Goal: Information Seeking & Learning: Learn about a topic

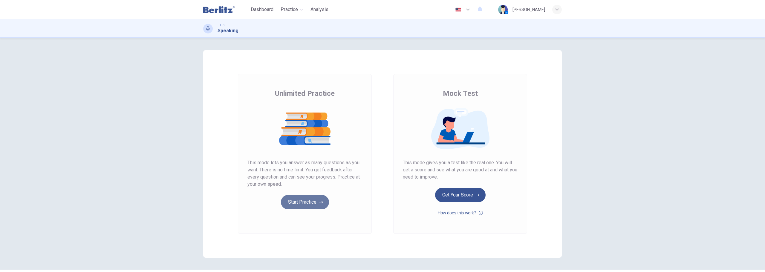
click at [299, 199] on button "Start Practice" at bounding box center [305, 202] width 48 height 14
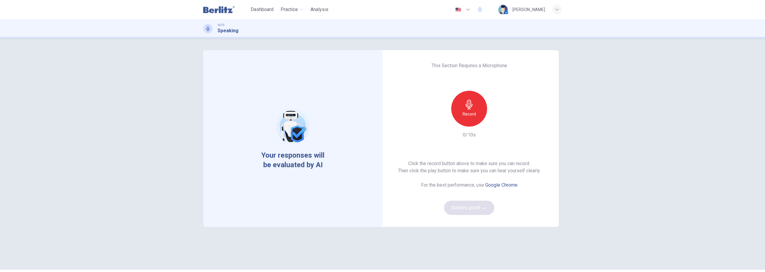
click at [472, 107] on icon "button" at bounding box center [469, 105] width 10 height 10
click at [470, 115] on h6 "Stop" at bounding box center [468, 114] width 9 height 7
click at [470, 108] on icon "button" at bounding box center [469, 105] width 10 height 10
click at [493, 123] on icon "button" at bounding box center [496, 122] width 6 height 6
click at [495, 125] on div "button" at bounding box center [497, 122] width 10 height 10
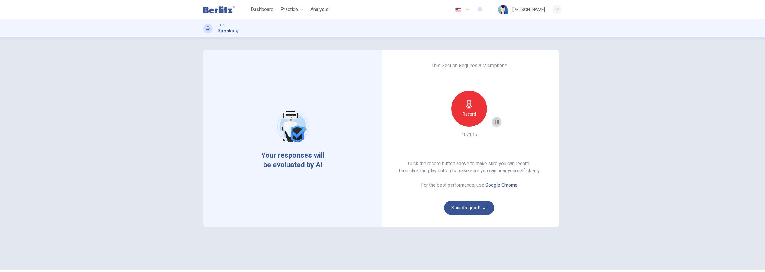
click at [495, 124] on icon "button" at bounding box center [496, 122] width 6 height 6
click at [473, 206] on button "Sounds good!" at bounding box center [469, 208] width 50 height 14
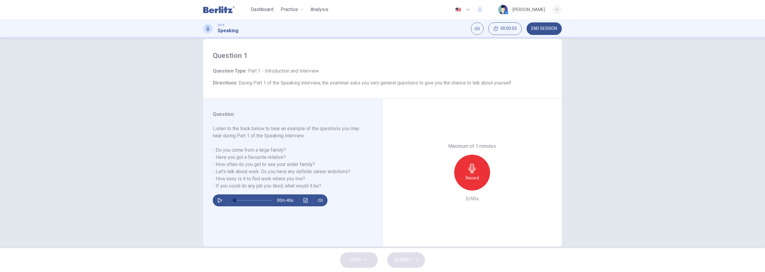
scroll to position [22, 0]
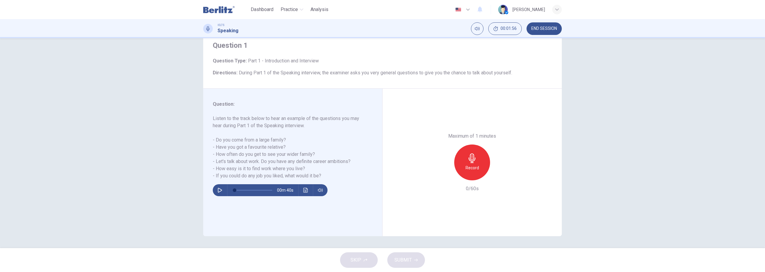
click at [220, 188] on icon "button" at bounding box center [219, 190] width 5 height 5
drag, startPoint x: 214, startPoint y: 142, endPoint x: 283, endPoint y: 135, distance: 69.0
click at [283, 135] on h6 "Listen to the track below to hear an example of the questions you may hear duri…" at bounding box center [289, 147] width 153 height 65
drag, startPoint x: 284, startPoint y: 139, endPoint x: 219, endPoint y: 139, distance: 64.8
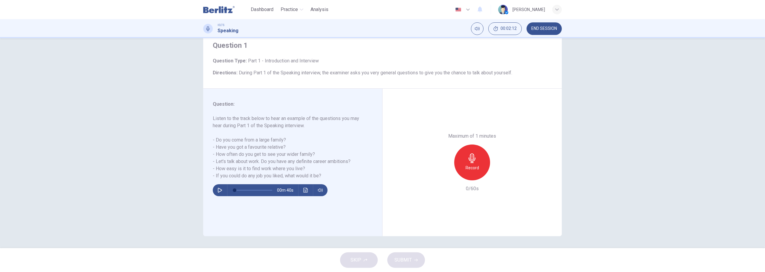
click at [220, 139] on h6 "Listen to the track below to hear an example of the questions you may hear duri…" at bounding box center [289, 147] width 153 height 65
drag, startPoint x: 214, startPoint y: 148, endPoint x: 269, endPoint y: 143, distance: 54.8
click at [269, 143] on h6 "Listen to the track below to hear an example of the questions you may hear duri…" at bounding box center [289, 147] width 153 height 65
click at [471, 161] on icon "button" at bounding box center [472, 159] width 10 height 10
click at [221, 189] on button "button" at bounding box center [220, 190] width 10 height 12
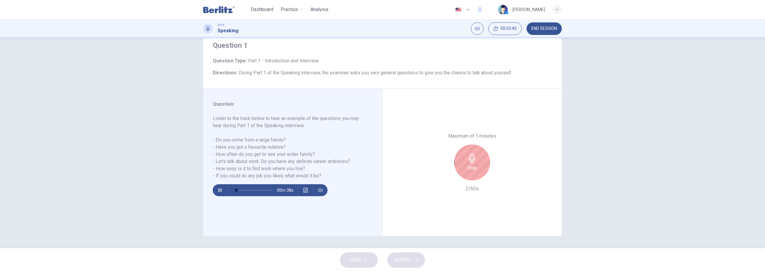
click at [470, 173] on div "Stop" at bounding box center [472, 163] width 36 height 36
click at [218, 192] on icon "button" at bounding box center [219, 190] width 5 height 5
click at [236, 191] on span at bounding box center [238, 190] width 4 height 4
click at [444, 175] on icon "button" at bounding box center [445, 176] width 4 height 4
click at [475, 166] on h6 "Record" at bounding box center [471, 167] width 13 height 7
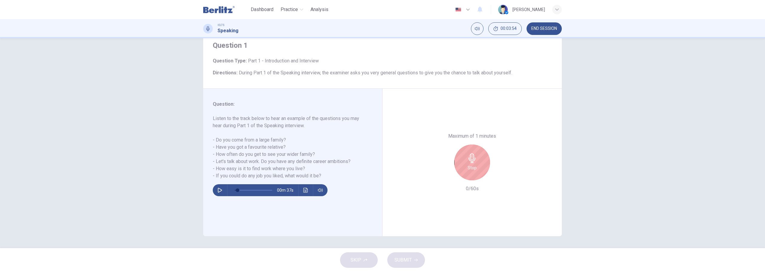
click at [215, 191] on button "button" at bounding box center [220, 190] width 10 height 12
click at [217, 191] on icon "button" at bounding box center [219, 190] width 5 height 5
click at [218, 190] on icon "button" at bounding box center [220, 190] width 4 height 5
click at [217, 190] on icon "button" at bounding box center [219, 190] width 5 height 5
click at [218, 188] on icon "button" at bounding box center [219, 190] width 5 height 5
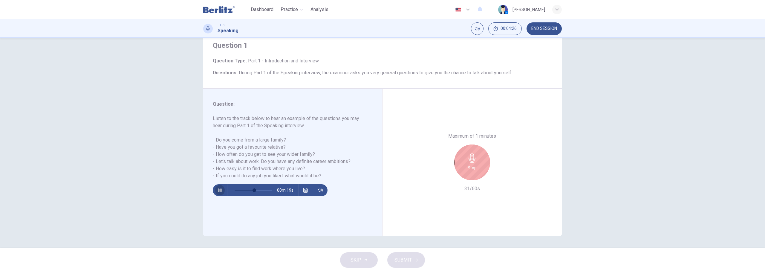
click at [218, 191] on icon "button" at bounding box center [219, 190] width 3 height 4
click at [218, 191] on icon "button" at bounding box center [219, 190] width 5 height 5
click at [219, 191] on icon "button" at bounding box center [219, 190] width 3 height 4
click at [221, 190] on button "button" at bounding box center [220, 190] width 10 height 12
click at [219, 192] on icon "button" at bounding box center [219, 190] width 5 height 5
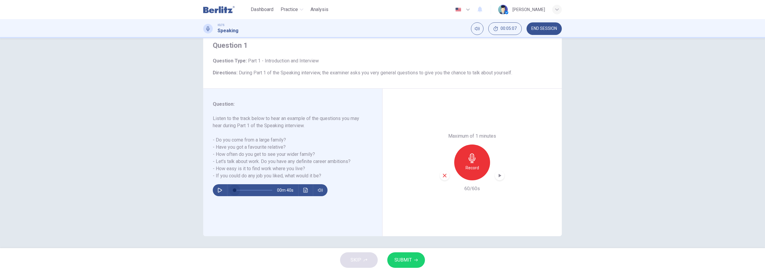
drag, startPoint x: 264, startPoint y: 191, endPoint x: 219, endPoint y: 187, distance: 45.3
click at [219, 187] on div "00m 40s" at bounding box center [270, 190] width 115 height 12
click at [219, 190] on icon "button" at bounding box center [219, 190] width 5 height 5
click at [215, 191] on button "button" at bounding box center [220, 190] width 10 height 12
drag, startPoint x: 249, startPoint y: 189, endPoint x: 235, endPoint y: 191, distance: 13.6
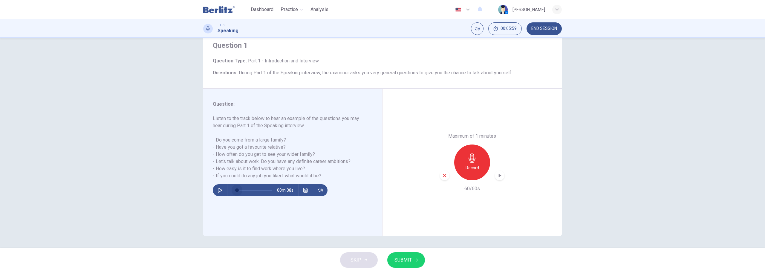
click at [235, 191] on span at bounding box center [237, 190] width 4 height 4
click at [219, 190] on icon "button" at bounding box center [219, 190] width 5 height 5
click at [443, 176] on icon "button" at bounding box center [445, 176] width 4 height 4
click at [467, 167] on h6 "Record" at bounding box center [471, 167] width 13 height 7
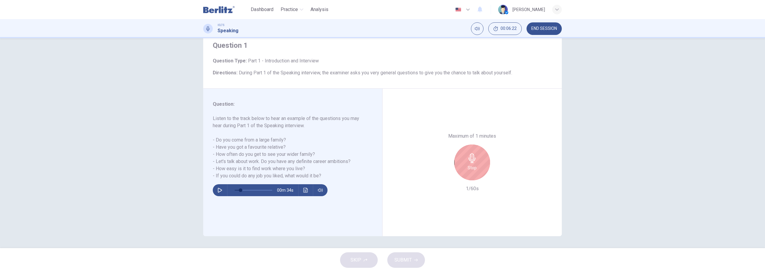
click at [219, 188] on icon "button" at bounding box center [219, 190] width 5 height 5
click at [458, 163] on div "Stop" at bounding box center [472, 163] width 36 height 36
click at [440, 175] on div "button" at bounding box center [445, 176] width 10 height 10
drag, startPoint x: 233, startPoint y: 190, endPoint x: 237, endPoint y: 190, distance: 4.2
click at [237, 190] on span at bounding box center [239, 190] width 4 height 4
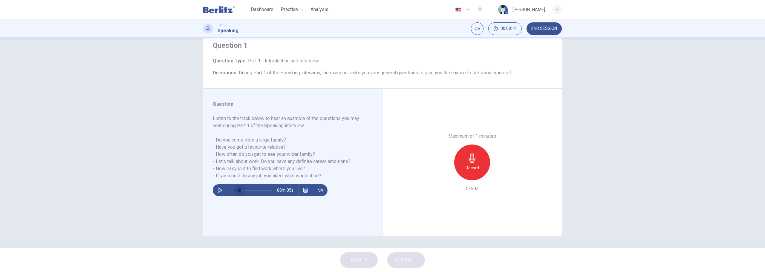
click at [239, 192] on span at bounding box center [239, 190] width 4 height 4
click at [221, 191] on button "button" at bounding box center [220, 190] width 10 height 12
click at [219, 191] on icon "button" at bounding box center [219, 190] width 3 height 4
click at [217, 189] on icon "button" at bounding box center [219, 190] width 5 height 5
click at [464, 164] on div "Record" at bounding box center [472, 163] width 36 height 36
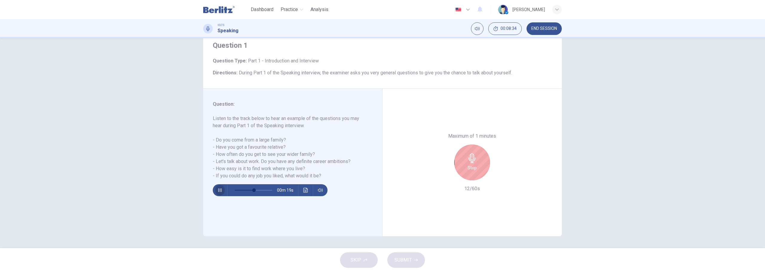
click at [222, 191] on button "button" at bounding box center [220, 190] width 10 height 12
click at [221, 191] on button "button" at bounding box center [220, 190] width 10 height 12
click at [219, 191] on icon "button" at bounding box center [219, 190] width 3 height 4
click at [218, 192] on icon "button" at bounding box center [219, 190] width 5 height 5
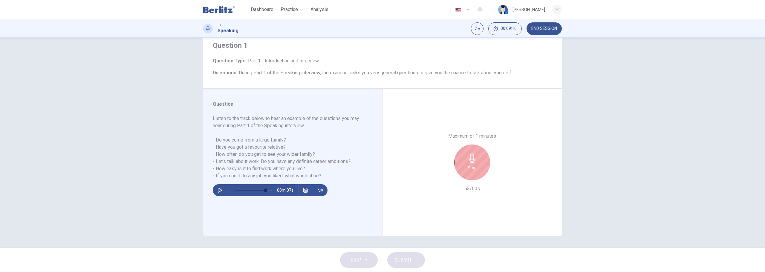
click at [219, 191] on icon "button" at bounding box center [219, 190] width 5 height 5
type input "*"
click at [407, 258] on span "SUBMIT" at bounding box center [402, 260] width 17 height 8
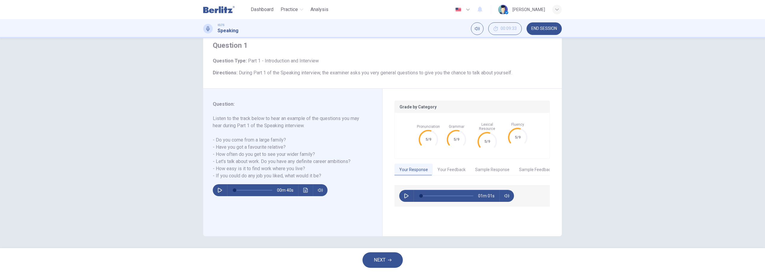
click at [460, 170] on button "Your Feedback" at bounding box center [452, 170] width 38 height 13
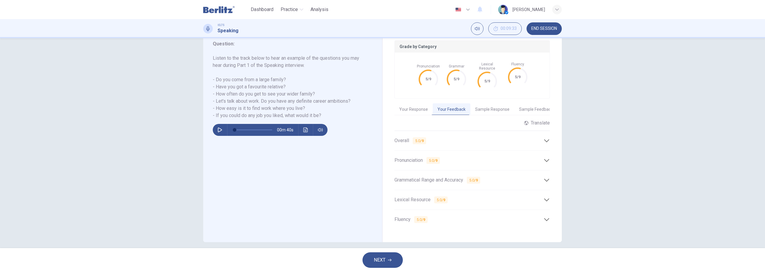
scroll to position [84, 0]
click at [544, 136] on icon at bounding box center [546, 139] width 6 height 6
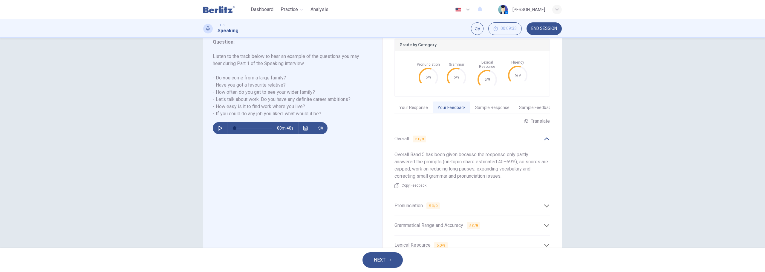
click at [543, 136] on icon at bounding box center [546, 139] width 6 height 6
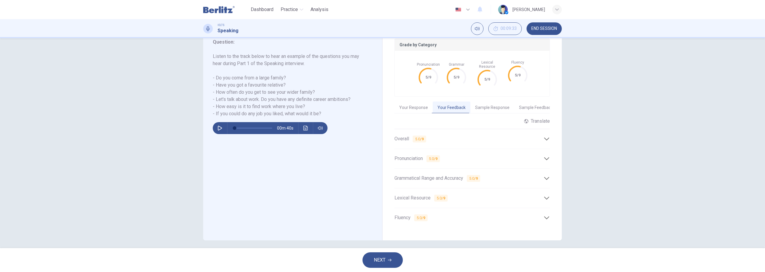
click at [546, 157] on icon at bounding box center [546, 158] width 5 height 3
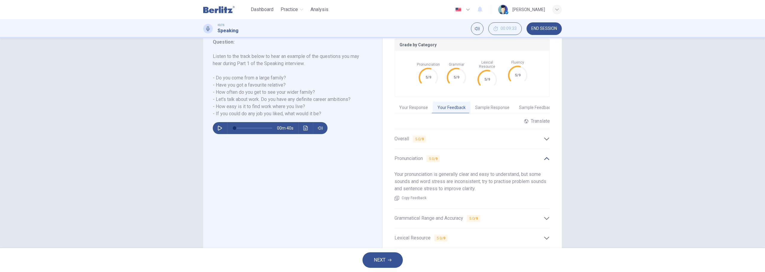
click at [546, 157] on icon at bounding box center [546, 158] width 5 height 3
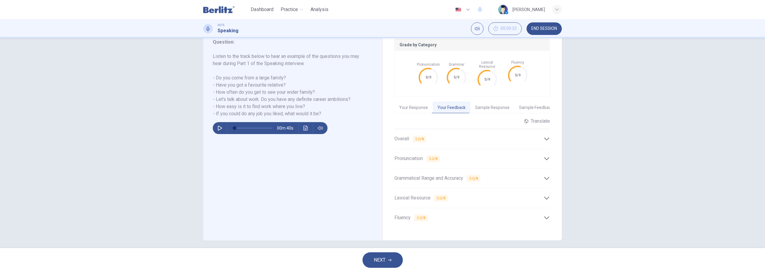
click at [544, 177] on icon at bounding box center [546, 178] width 5 height 3
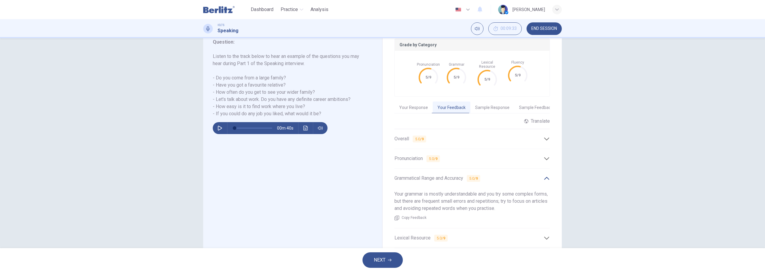
click at [545, 175] on icon at bounding box center [546, 178] width 6 height 6
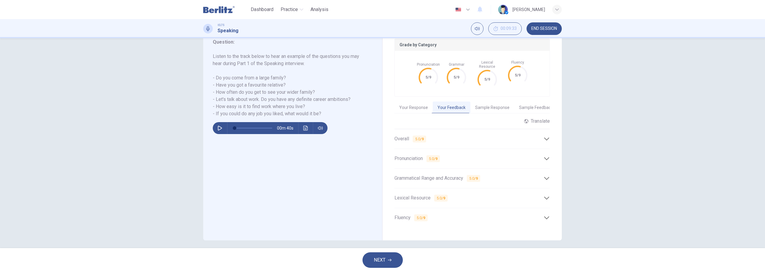
click at [545, 191] on div "Lexical Resource 5.0 / 9" at bounding box center [471, 198] width 155 height 15
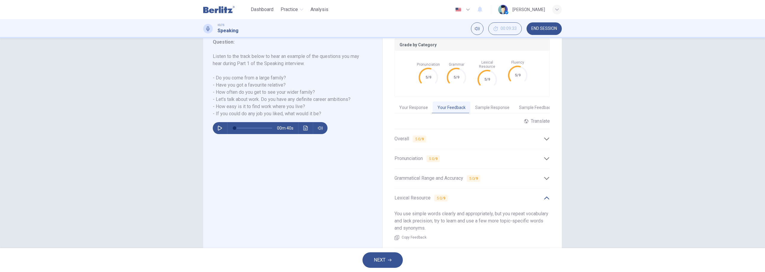
click at [544, 195] on icon at bounding box center [546, 198] width 6 height 6
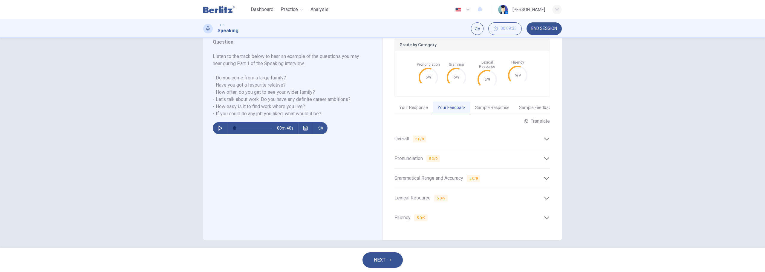
click at [546, 215] on icon at bounding box center [546, 218] width 6 height 6
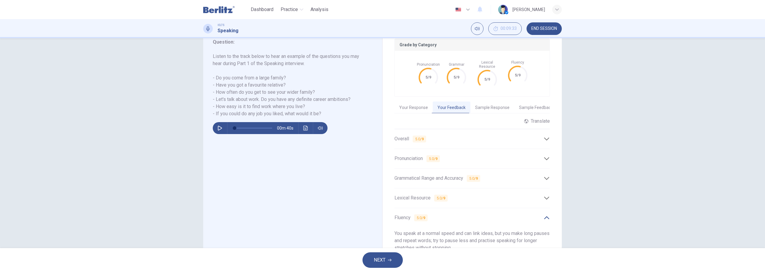
scroll to position [114, 0]
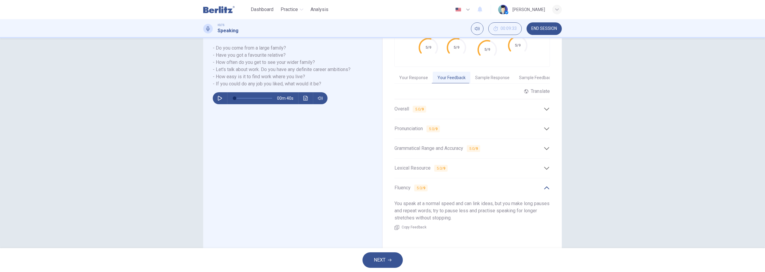
click at [543, 186] on icon at bounding box center [546, 188] width 6 height 6
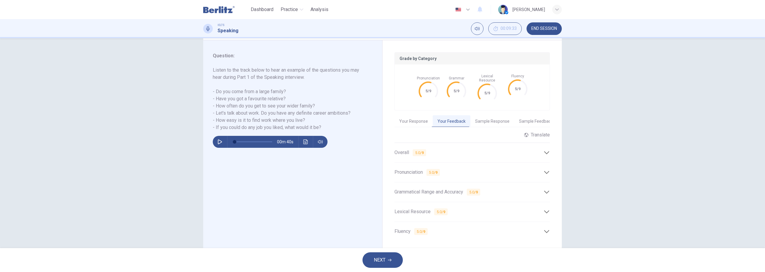
scroll to position [84, 0]
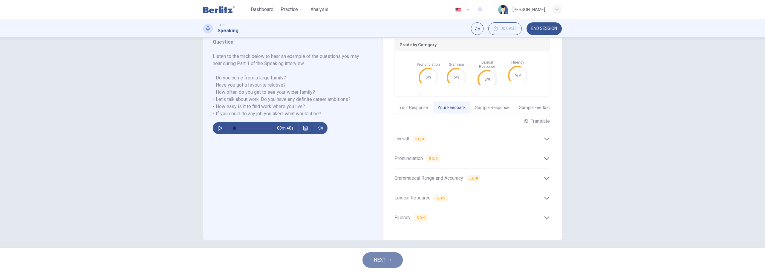
click at [391, 257] on button "NEXT" at bounding box center [382, 260] width 40 height 16
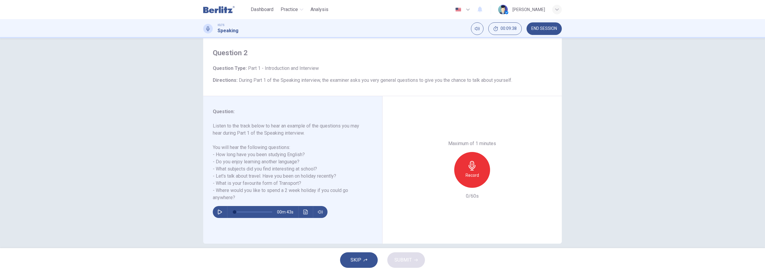
scroll to position [22, 0]
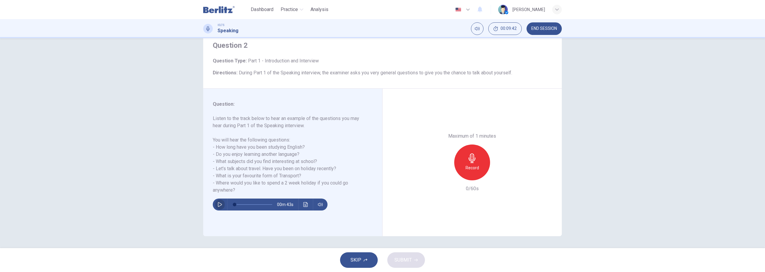
click at [219, 204] on icon "button" at bounding box center [219, 204] width 5 height 5
click at [218, 205] on icon "button" at bounding box center [219, 205] width 3 height 4
click at [217, 205] on icon "button" at bounding box center [219, 204] width 5 height 5
click at [471, 162] on icon "button" at bounding box center [472, 159] width 10 height 10
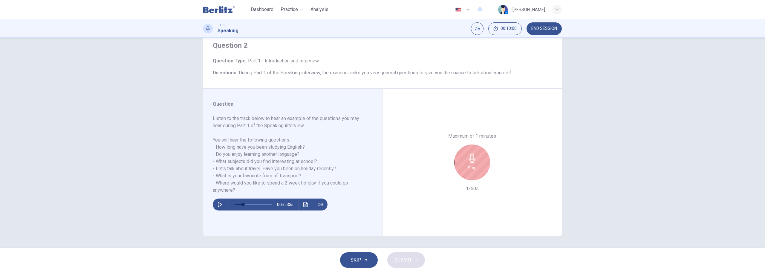
click at [221, 204] on button "button" at bounding box center [220, 205] width 10 height 12
click at [219, 205] on icon "button" at bounding box center [219, 204] width 5 height 5
click at [220, 207] on button "button" at bounding box center [220, 205] width 10 height 12
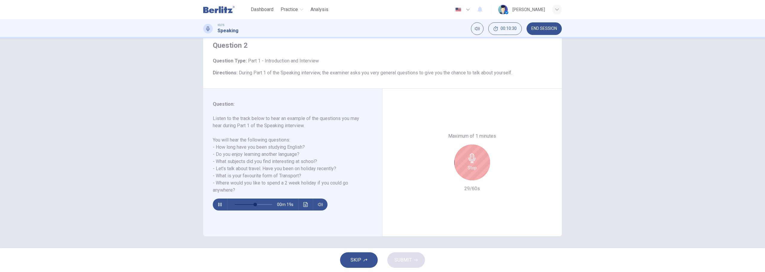
click at [217, 206] on icon "button" at bounding box center [219, 204] width 5 height 5
click at [218, 204] on icon "button" at bounding box center [219, 204] width 5 height 5
click at [217, 205] on icon "button" at bounding box center [219, 204] width 5 height 5
click at [218, 205] on icon "button" at bounding box center [220, 204] width 4 height 5
click at [217, 205] on icon "button" at bounding box center [219, 204] width 5 height 5
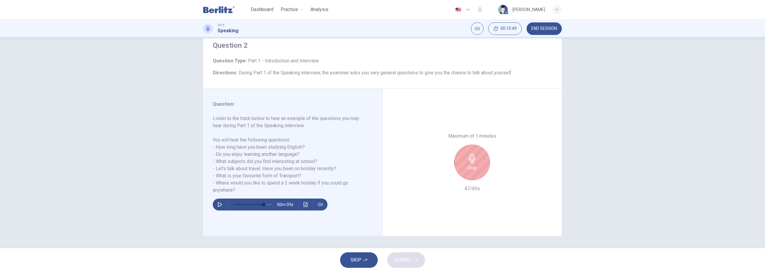
click at [217, 205] on icon "button" at bounding box center [219, 204] width 5 height 5
click at [218, 205] on icon "button" at bounding box center [219, 205] width 3 height 4
click at [218, 206] on icon "button" at bounding box center [219, 204] width 5 height 5
click at [218, 206] on icon "button" at bounding box center [219, 205] width 3 height 4
click at [401, 259] on span "SUBMIT" at bounding box center [402, 260] width 17 height 8
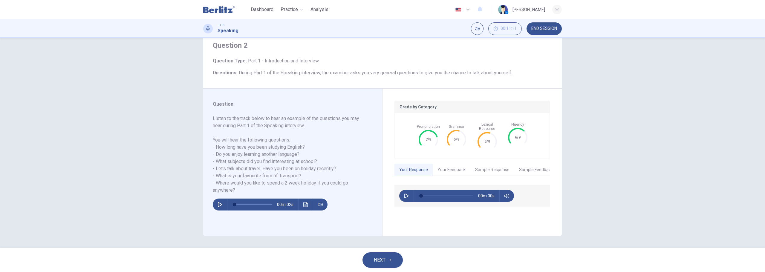
type input "*"
click at [450, 167] on button "Your Feedback" at bounding box center [452, 170] width 38 height 13
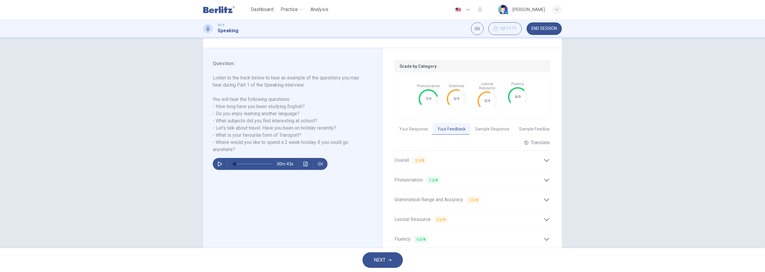
scroll to position [81, 0]
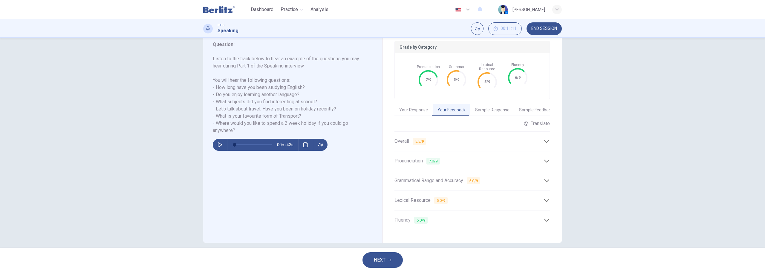
click at [545, 138] on icon at bounding box center [546, 141] width 6 height 6
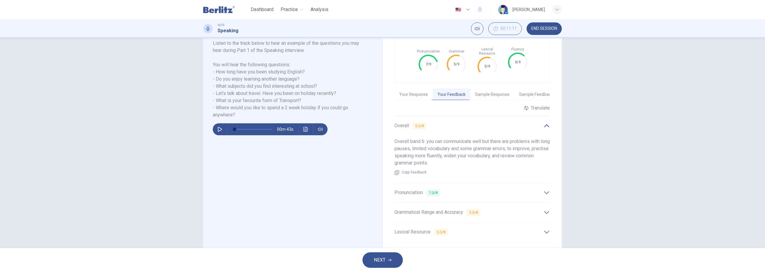
scroll to position [111, 0]
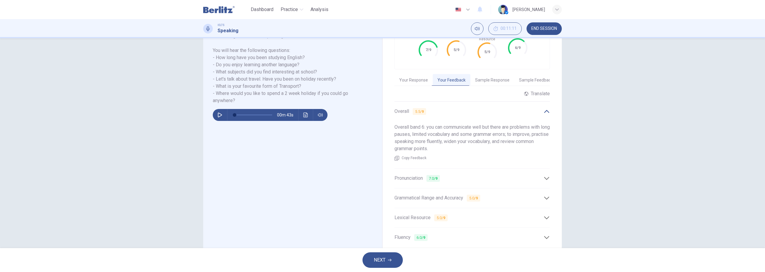
click at [545, 215] on icon at bounding box center [546, 218] width 6 height 6
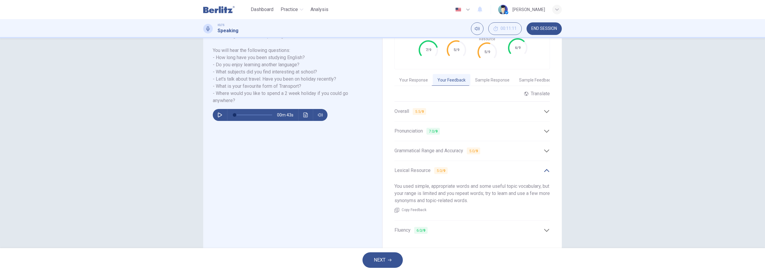
click at [486, 74] on button "Sample Response" at bounding box center [492, 80] width 44 height 13
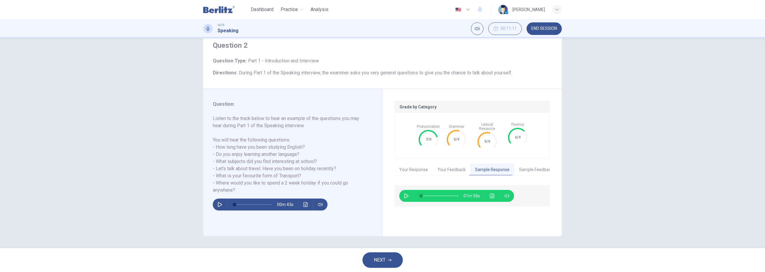
scroll to position [22, 0]
click at [404, 194] on icon "button" at bounding box center [406, 196] width 4 height 5
type input "*"
click at [535, 167] on button "Sample Feedback" at bounding box center [535, 170] width 43 height 13
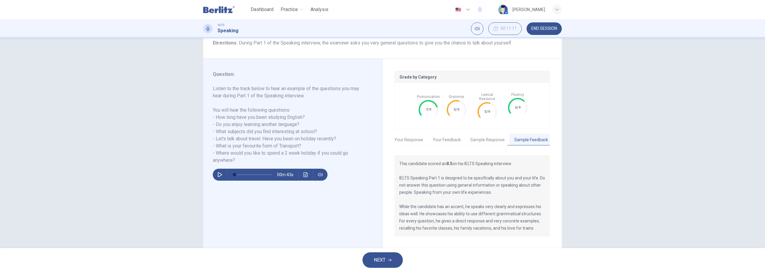
scroll to position [60, 0]
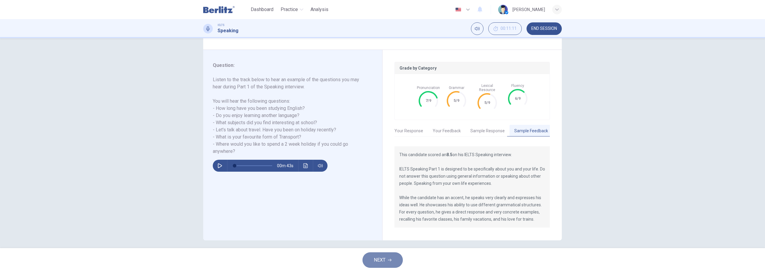
click at [380, 260] on span "NEXT" at bounding box center [380, 260] width 12 height 8
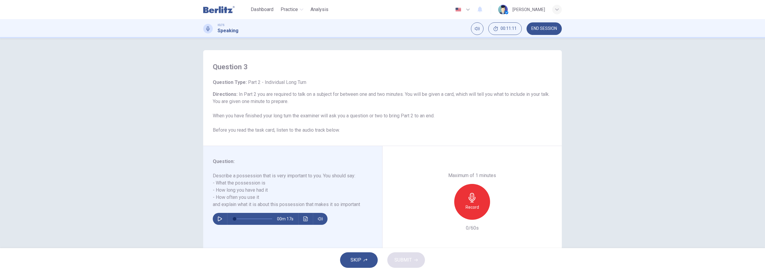
scroll to position [22, 0]
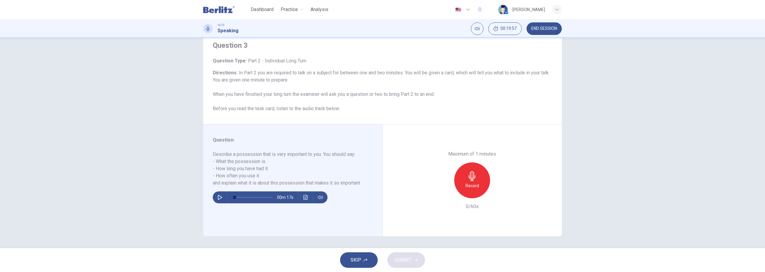
click at [554, 138] on div "Maximum of 1 minutes Record 0/60s" at bounding box center [471, 181] width 179 height 112
click at [215, 197] on button "button" at bounding box center [220, 197] width 10 height 12
type input "*"
click at [468, 180] on icon "button" at bounding box center [472, 176] width 10 height 10
drag, startPoint x: 483, startPoint y: 169, endPoint x: 479, endPoint y: 173, distance: 5.9
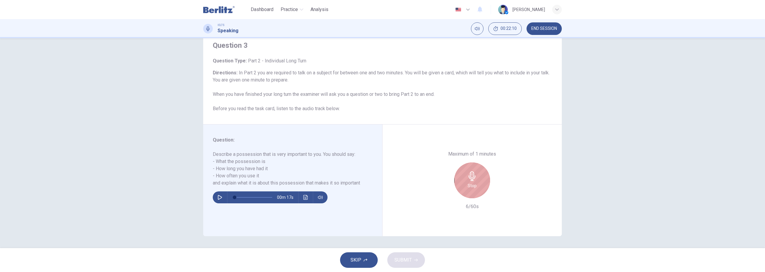
click at [482, 169] on div "Stop" at bounding box center [472, 180] width 36 height 36
click at [440, 197] on div "button" at bounding box center [445, 194] width 10 height 10
click at [468, 183] on h6 "Record" at bounding box center [471, 185] width 13 height 7
click at [444, 194] on icon "button" at bounding box center [445, 194] width 4 height 4
click at [467, 180] on icon "button" at bounding box center [472, 176] width 10 height 10
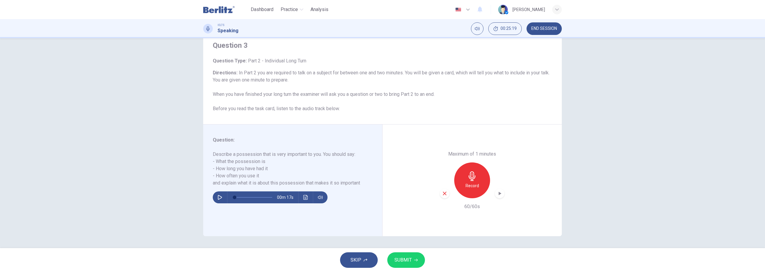
click at [404, 260] on span "SUBMIT" at bounding box center [402, 260] width 17 height 8
click at [496, 194] on icon "button" at bounding box center [499, 194] width 6 height 6
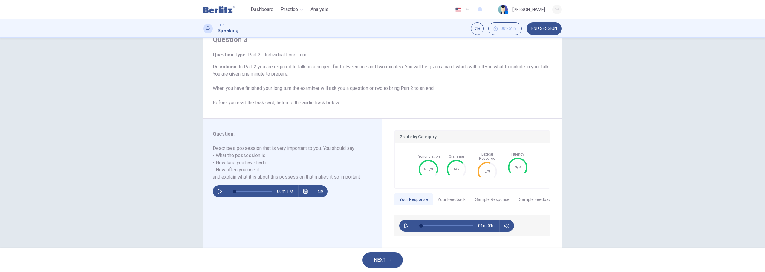
scroll to position [36, 0]
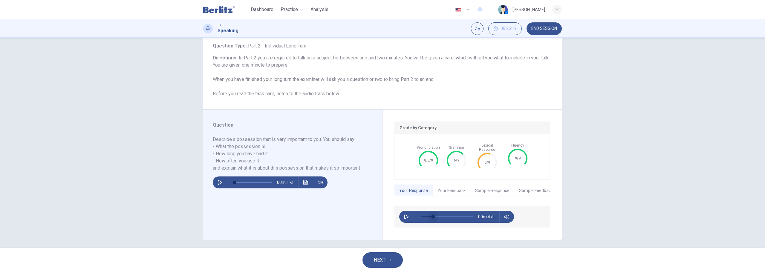
click at [431, 213] on span at bounding box center [447, 217] width 52 height 8
click at [405, 215] on button "button" at bounding box center [406, 217] width 10 height 12
type input "*"
click at [449, 187] on button "Your Feedback" at bounding box center [452, 191] width 38 height 13
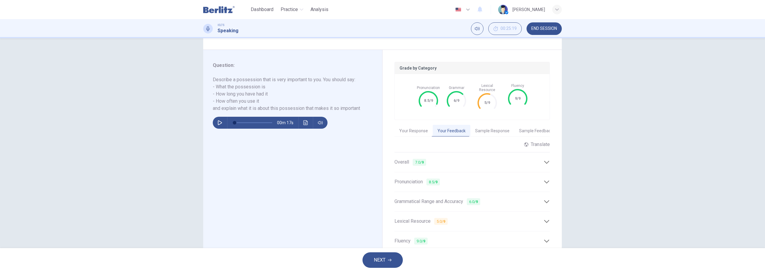
scroll to position [119, 0]
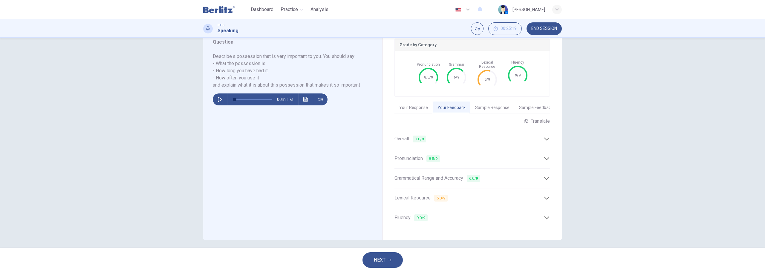
click at [545, 137] on icon at bounding box center [546, 138] width 5 height 3
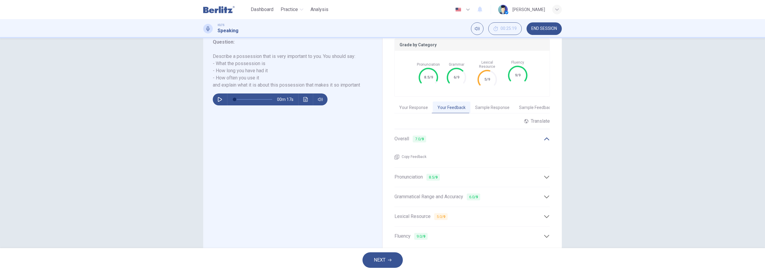
click at [544, 176] on icon at bounding box center [546, 177] width 5 height 3
click at [545, 194] on icon at bounding box center [546, 197] width 6 height 6
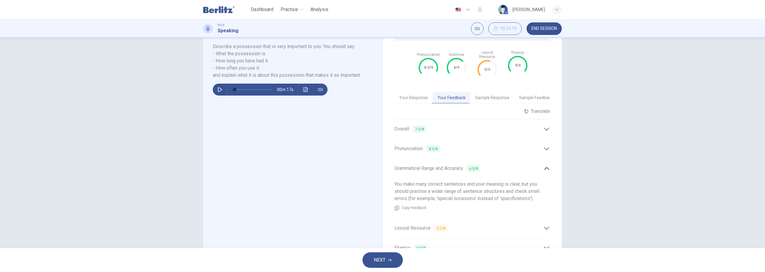
scroll to position [159, 0]
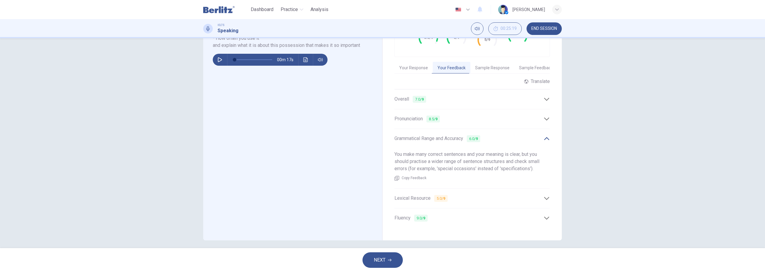
click at [545, 199] on div "Lexical Resource 5.0 / 9" at bounding box center [471, 198] width 155 height 15
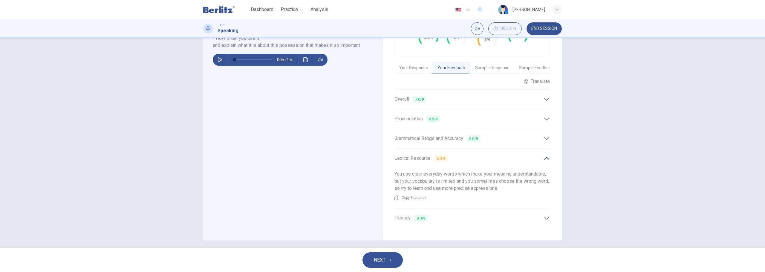
click at [545, 215] on icon at bounding box center [546, 218] width 6 height 6
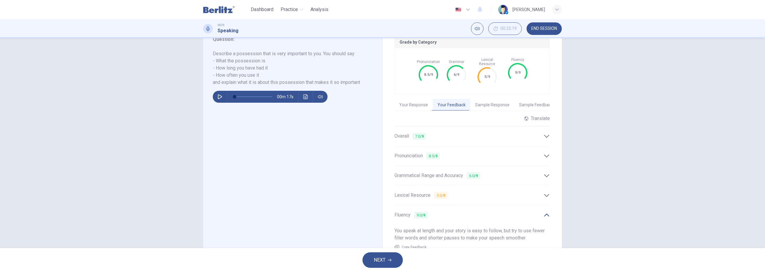
scroll to position [152, 0]
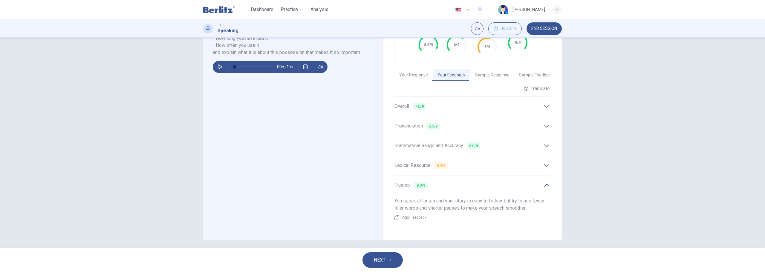
click at [545, 162] on icon at bounding box center [546, 165] width 6 height 6
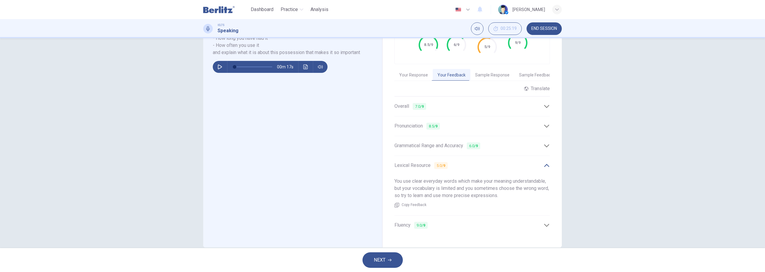
click at [525, 182] on span "You use clear everyday words which make your meaning understandable, but your v…" at bounding box center [471, 188] width 154 height 20
click at [389, 258] on button "NEXT" at bounding box center [382, 260] width 40 height 16
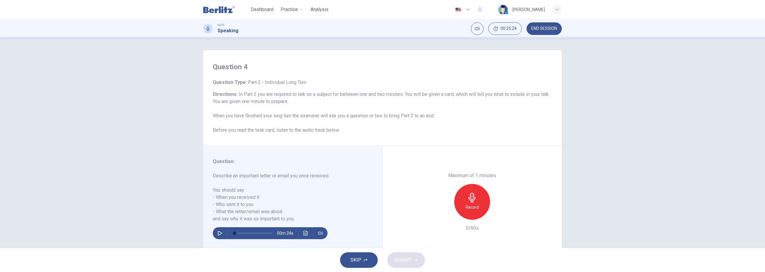
scroll to position [22, 0]
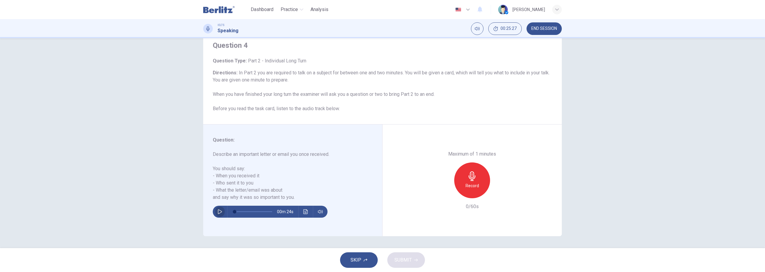
click at [220, 214] on button "button" at bounding box center [220, 212] width 10 height 12
type input "*"
click at [469, 180] on icon "button" at bounding box center [472, 176] width 10 height 10
click at [407, 260] on span "SUBMIT" at bounding box center [402, 260] width 17 height 8
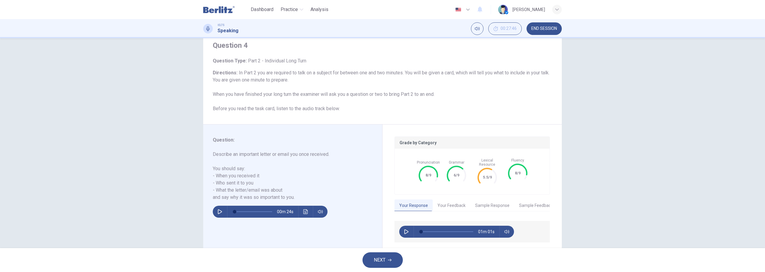
scroll to position [36, 0]
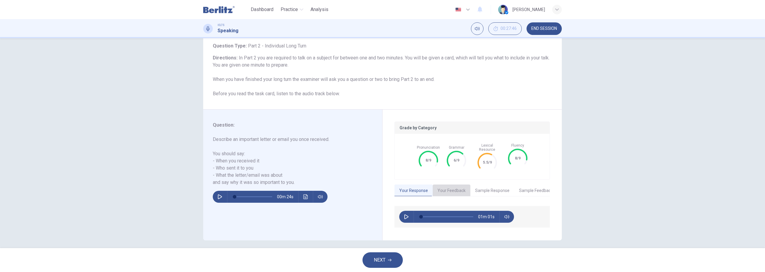
click at [453, 186] on button "Your Feedback" at bounding box center [452, 191] width 38 height 13
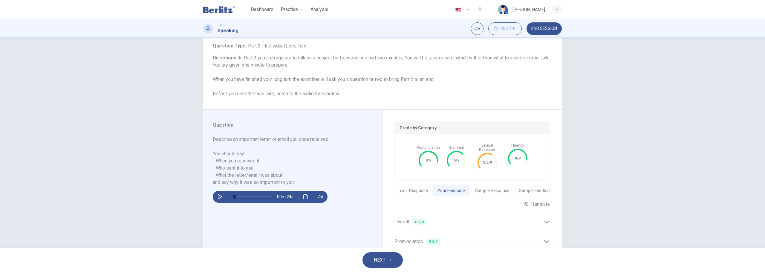
click at [495, 188] on button "Sample Response" at bounding box center [492, 191] width 44 height 13
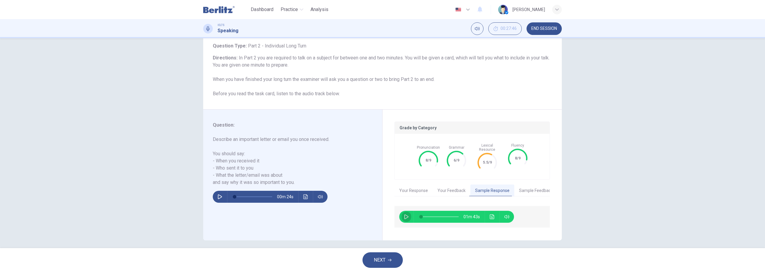
click at [404, 214] on icon "button" at bounding box center [406, 216] width 5 height 5
click at [590, 188] on div "Question 4 Question Type : Part 2 - Individual Long Turn Directions : In Part 2…" at bounding box center [382, 143] width 765 height 210
type input "*"
click at [540, 188] on button "Sample Feedback" at bounding box center [535, 191] width 43 height 13
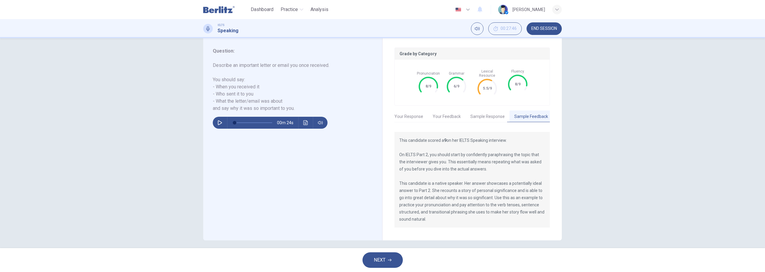
scroll to position [81, 0]
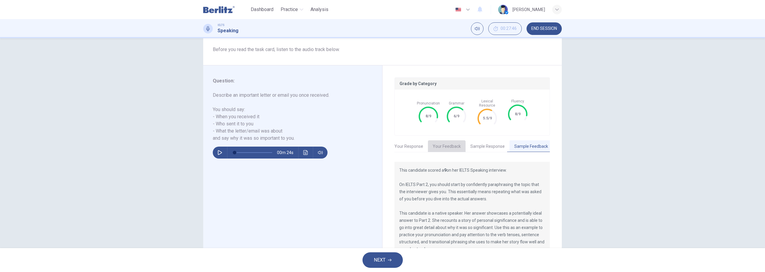
click at [435, 141] on button "Your Feedback" at bounding box center [447, 146] width 38 height 13
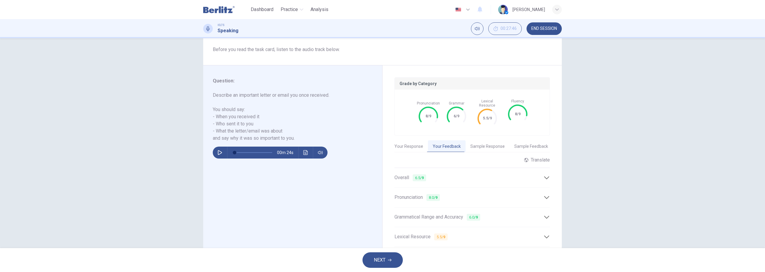
click at [525, 140] on button "Sample Feedback" at bounding box center [530, 146] width 43 height 13
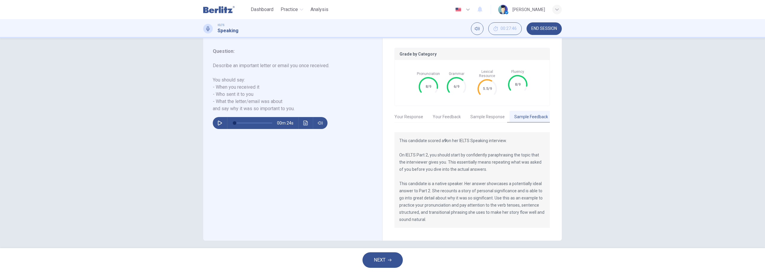
scroll to position [111, 0]
click at [380, 258] on span "NEXT" at bounding box center [380, 260] width 12 height 8
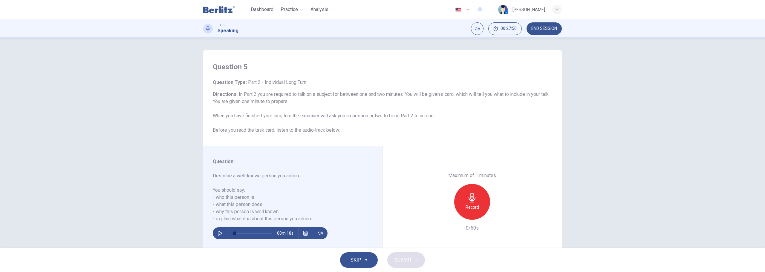
scroll to position [22, 0]
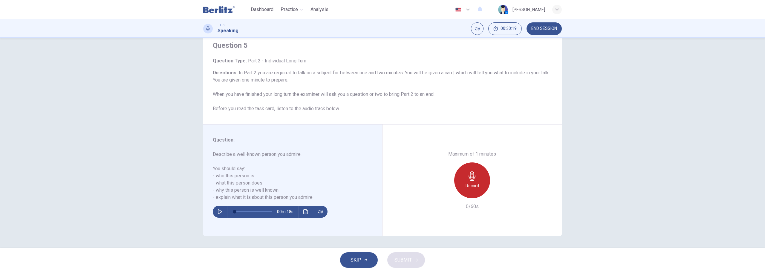
click at [470, 185] on h6 "Record" at bounding box center [471, 185] width 13 height 7
click at [417, 259] on button "SUBMIT" at bounding box center [406, 260] width 38 height 16
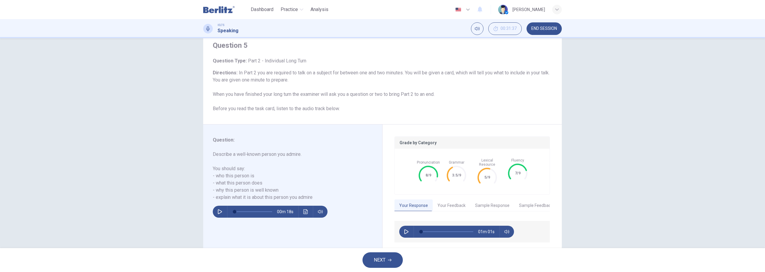
click at [386, 261] on button "NEXT" at bounding box center [382, 260] width 40 height 16
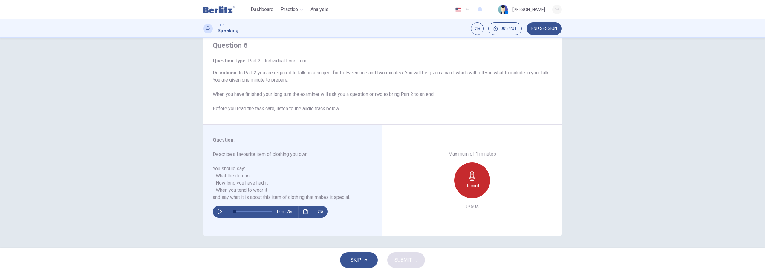
click at [469, 185] on h6 "Record" at bounding box center [471, 185] width 13 height 7
click at [482, 185] on div "Stop" at bounding box center [472, 180] width 36 height 36
click at [446, 193] on div "button" at bounding box center [445, 194] width 10 height 10
click at [473, 181] on div "Record" at bounding box center [472, 180] width 36 height 36
click at [410, 260] on span "SUBMIT" at bounding box center [402, 260] width 17 height 8
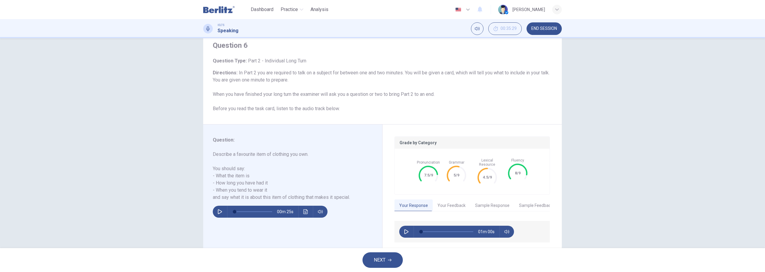
click at [565, 166] on div "Question 6 Question Type : Part 2 - Individual Long Turn Directions : In Part 2…" at bounding box center [383, 142] width 378 height 227
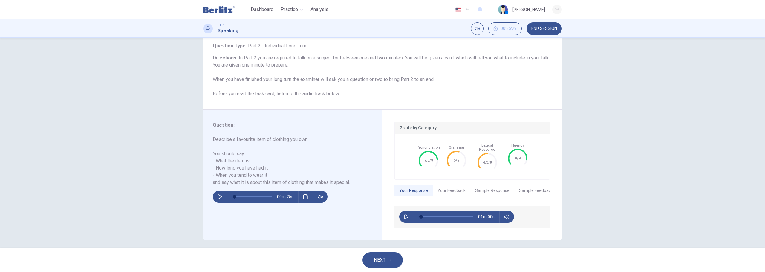
click at [460, 187] on button "Your Feedback" at bounding box center [452, 191] width 38 height 13
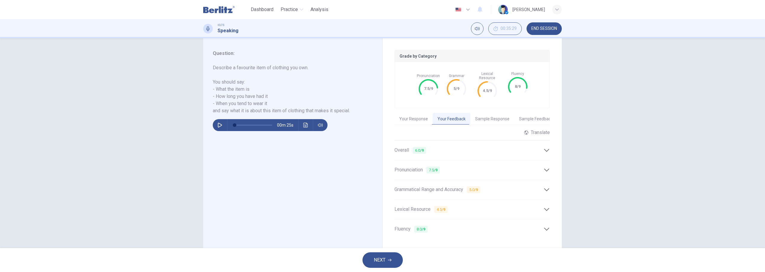
scroll to position [119, 0]
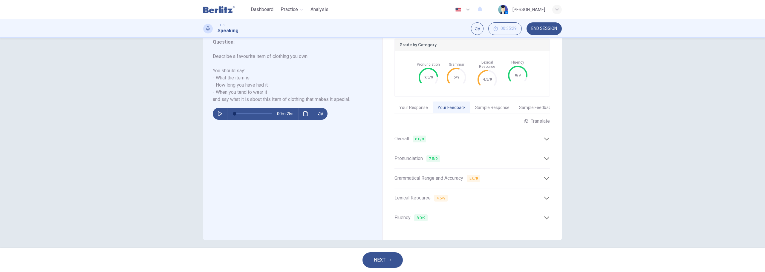
click at [546, 177] on icon at bounding box center [546, 178] width 5 height 3
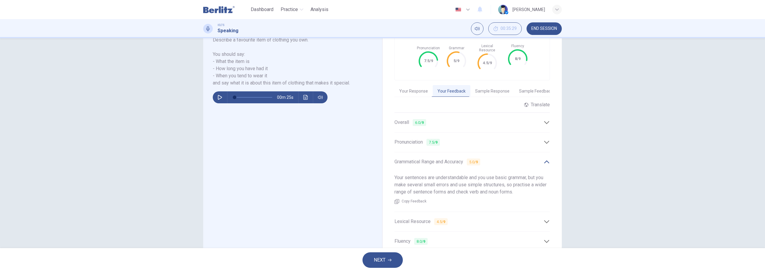
scroll to position [149, 0]
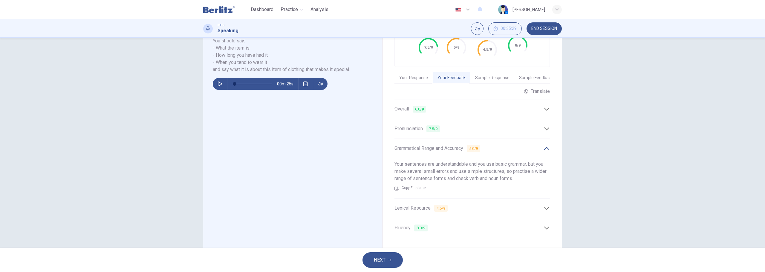
click at [545, 148] on div "Grammatical Range and Accuracy 5.0 / 9" at bounding box center [471, 148] width 155 height 15
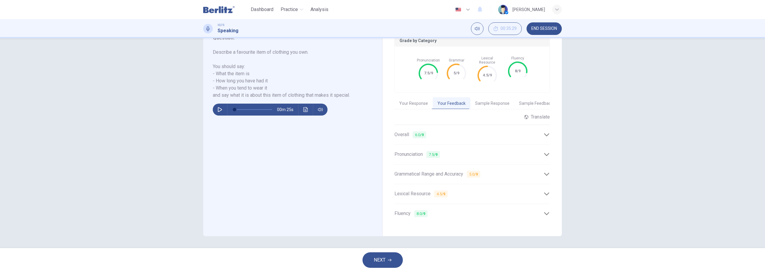
scroll to position [119, 0]
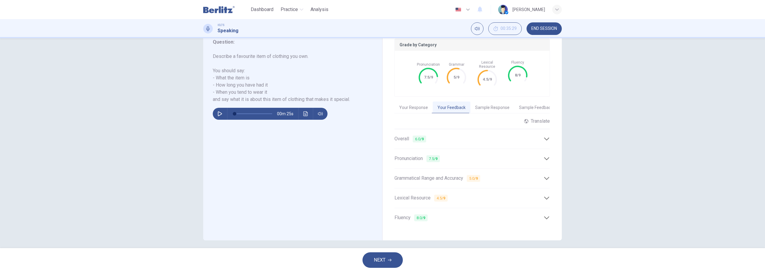
click at [545, 197] on icon at bounding box center [546, 198] width 5 height 3
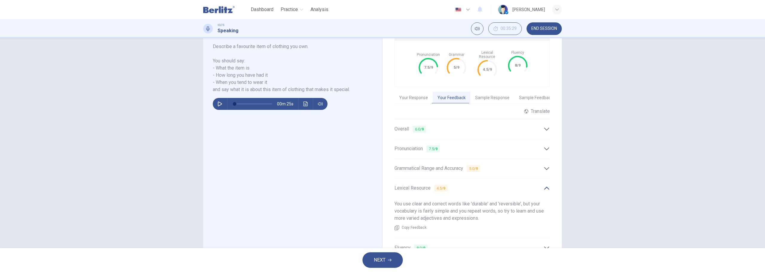
scroll to position [159, 0]
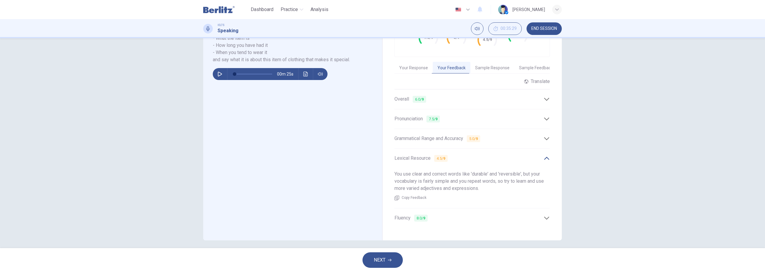
click at [546, 157] on icon at bounding box center [546, 158] width 5 height 3
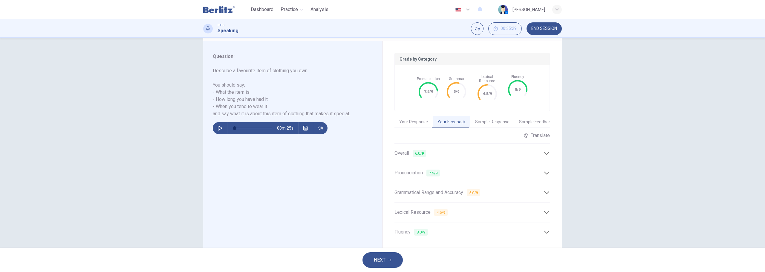
scroll to position [119, 0]
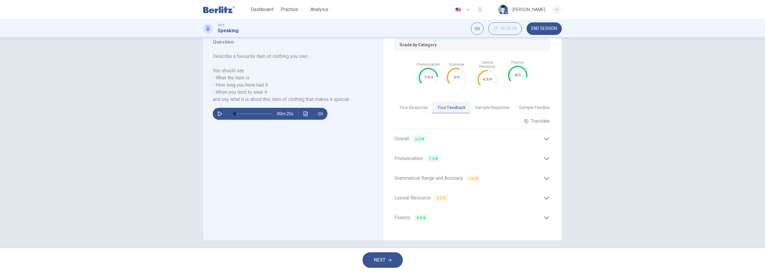
click at [394, 260] on button "NEXT" at bounding box center [382, 260] width 40 height 16
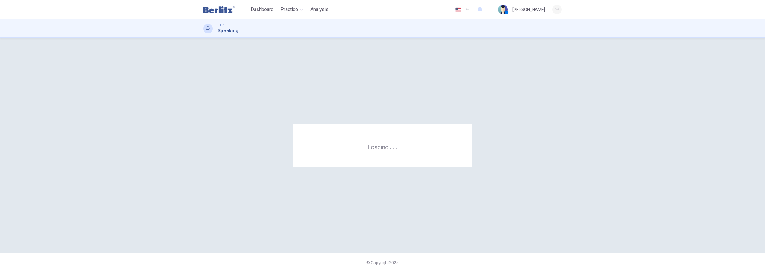
scroll to position [0, 0]
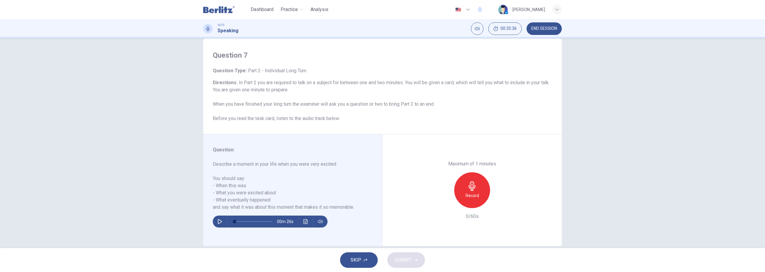
scroll to position [22, 0]
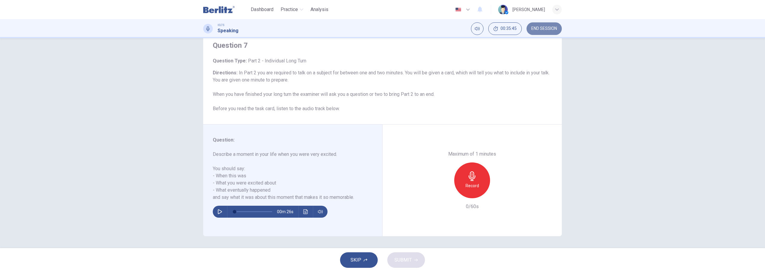
click at [542, 30] on span "END SESSION" at bounding box center [544, 28] width 26 height 5
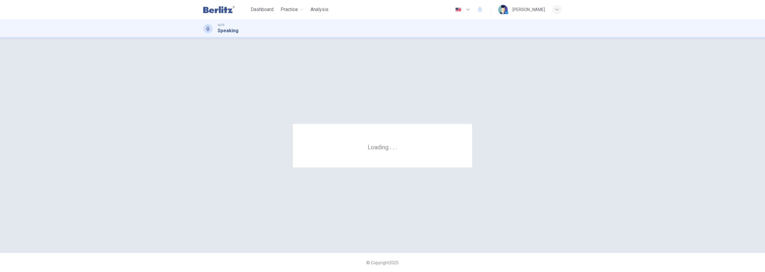
scroll to position [0, 0]
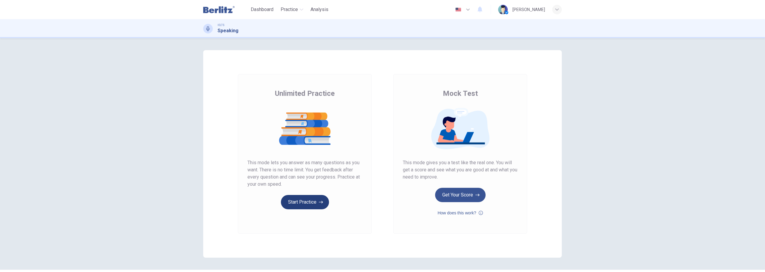
click at [298, 205] on button "Start Practice" at bounding box center [305, 202] width 48 height 14
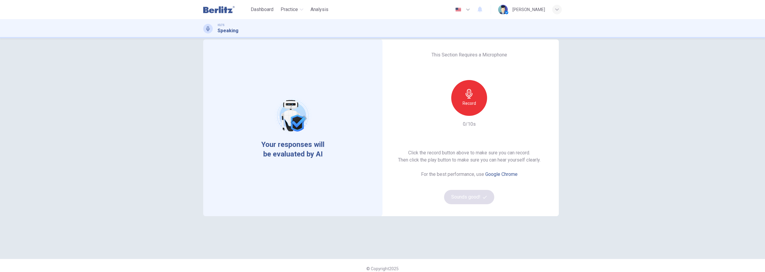
scroll to position [17, 0]
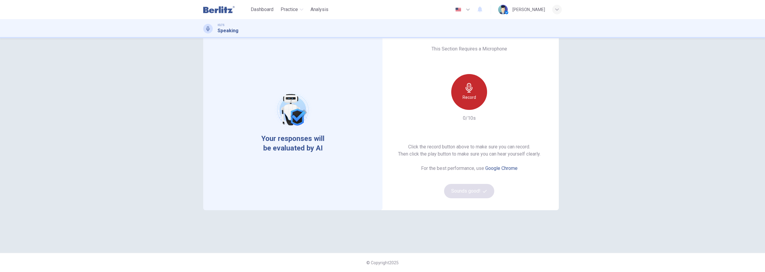
click at [464, 103] on div "Record" at bounding box center [469, 92] width 36 height 36
click at [464, 103] on div "Stop" at bounding box center [469, 92] width 36 height 36
click at [469, 188] on button "Sounds good!" at bounding box center [469, 191] width 50 height 14
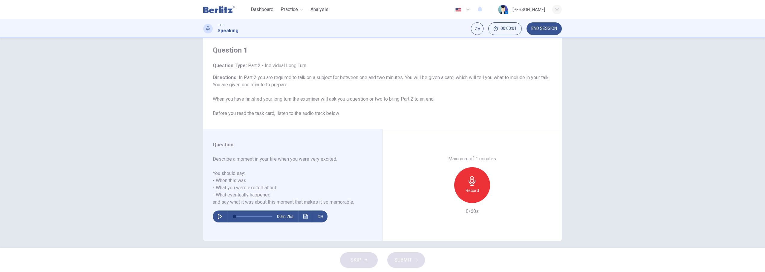
drag, startPoint x: 364, startPoint y: 260, endPoint x: 367, endPoint y: 259, distance: 3.5
click at [365, 260] on div "SKIP SUBMIT" at bounding box center [382, 260] width 765 height 24
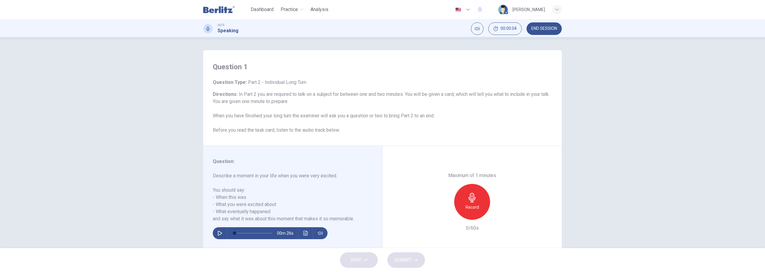
scroll to position [22, 0]
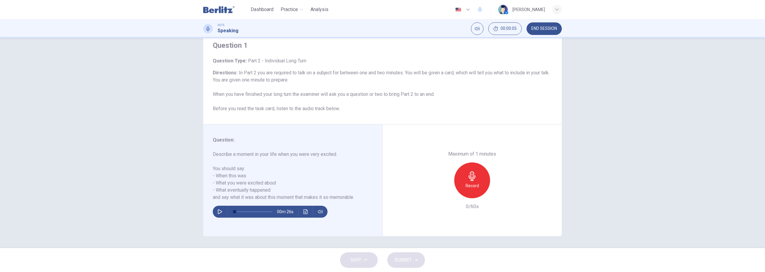
click at [218, 213] on icon "button" at bounding box center [219, 211] width 5 height 5
click at [350, 261] on div "SKIP SUBMIT" at bounding box center [382, 260] width 765 height 24
drag, startPoint x: 350, startPoint y: 261, endPoint x: 457, endPoint y: 222, distance: 113.7
click at [351, 261] on div "SKIP SUBMIT" at bounding box center [382, 260] width 765 height 24
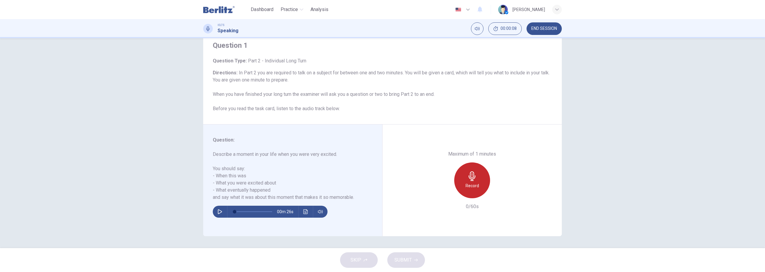
click at [468, 185] on h6 "Record" at bounding box center [471, 185] width 13 height 7
click at [468, 185] on h6 "Stop" at bounding box center [471, 185] width 9 height 7
click at [369, 258] on div "SKIP SUBMIT" at bounding box center [382, 260] width 765 height 24
click at [472, 184] on h6 "Record" at bounding box center [471, 185] width 13 height 7
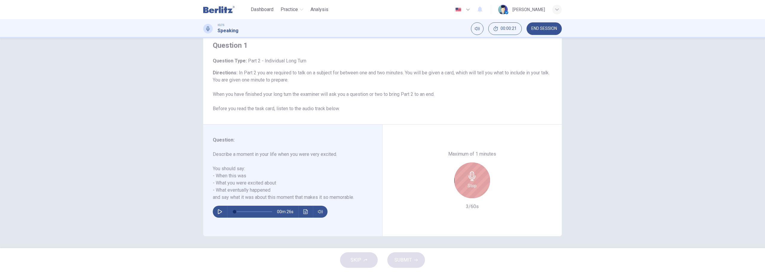
click at [474, 186] on h6 "Stop" at bounding box center [471, 185] width 9 height 7
click at [359, 259] on div "SKIP SUBMIT" at bounding box center [382, 260] width 765 height 24
click at [361, 263] on div "SKIP SUBMIT" at bounding box center [382, 260] width 765 height 24
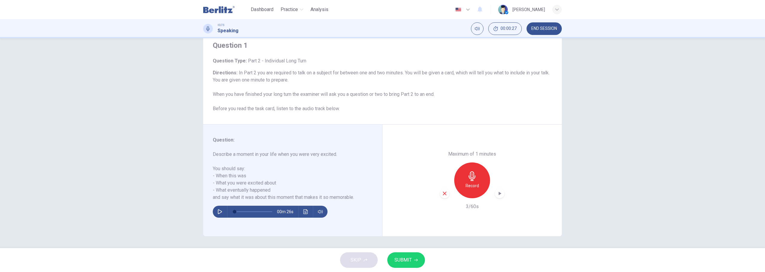
click at [382, 261] on div "SKIP SUBMIT" at bounding box center [382, 260] width 765 height 24
click at [418, 260] on button "SUBMIT" at bounding box center [406, 260] width 38 height 16
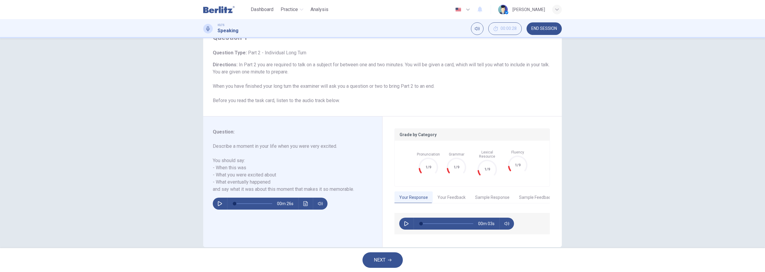
scroll to position [36, 0]
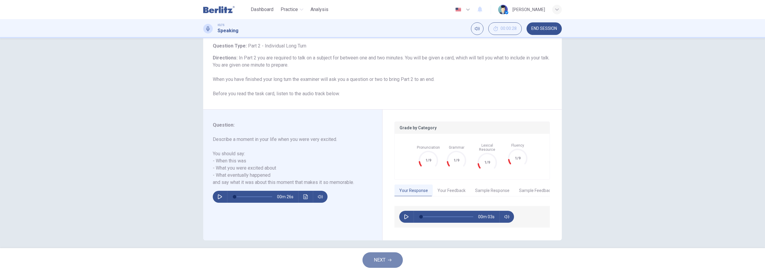
click at [381, 261] on span "NEXT" at bounding box center [380, 260] width 12 height 8
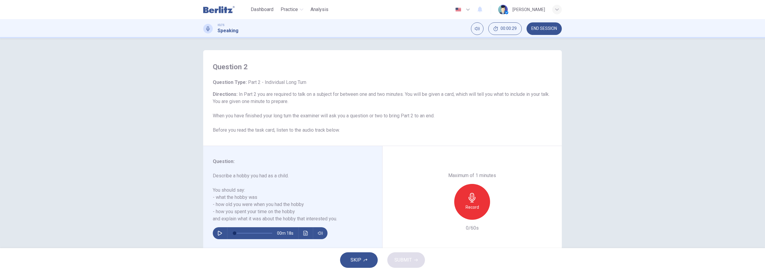
click at [361, 260] on span "SKIP" at bounding box center [355, 260] width 11 height 8
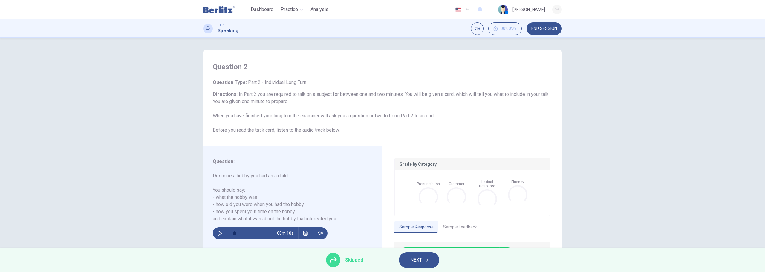
click at [418, 264] on span "NEXT" at bounding box center [416, 260] width 12 height 8
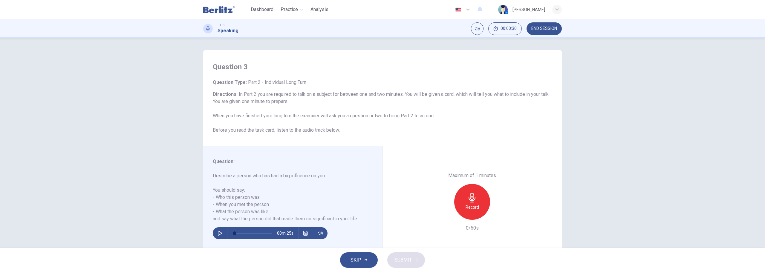
click at [361, 263] on span "SKIP" at bounding box center [355, 260] width 11 height 8
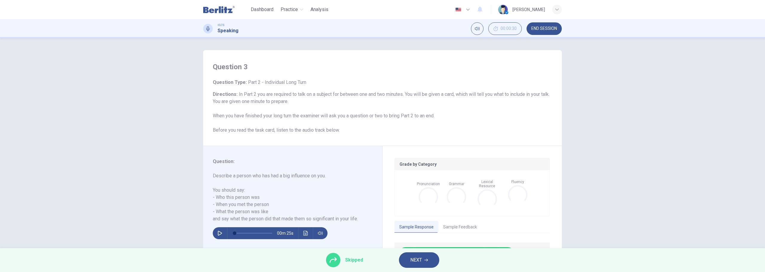
click at [412, 262] on span "NEXT" at bounding box center [416, 260] width 12 height 8
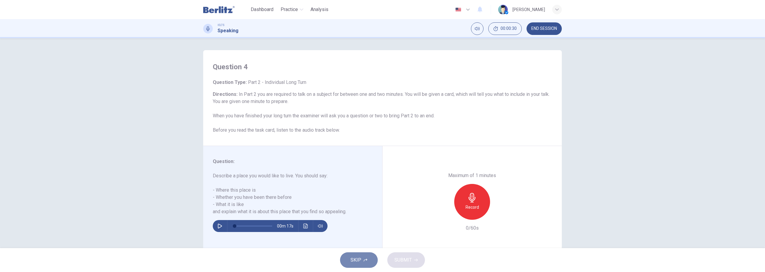
click at [343, 262] on button "SKIP" at bounding box center [359, 260] width 38 height 16
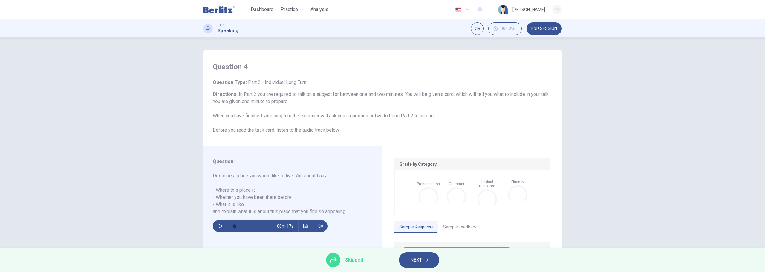
click at [421, 262] on span "NEXT" at bounding box center [416, 260] width 12 height 8
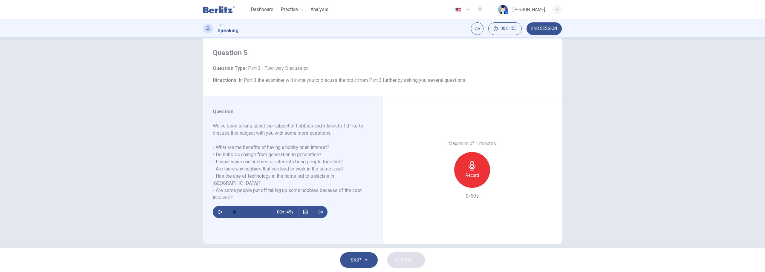
scroll to position [22, 0]
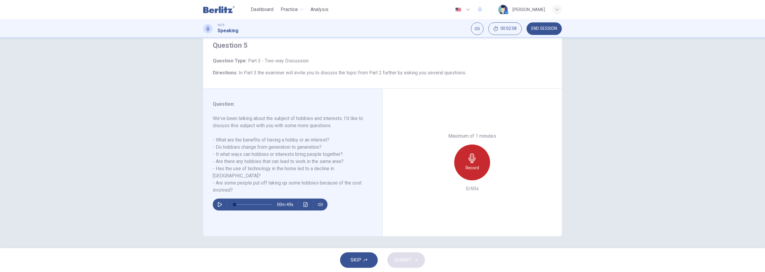
click at [472, 161] on icon "button" at bounding box center [471, 159] width 7 height 10
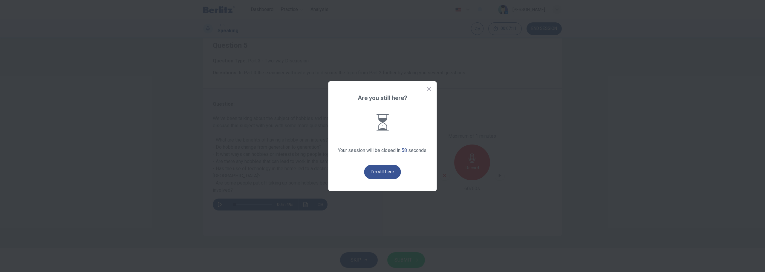
click at [428, 89] on icon at bounding box center [429, 89] width 4 height 4
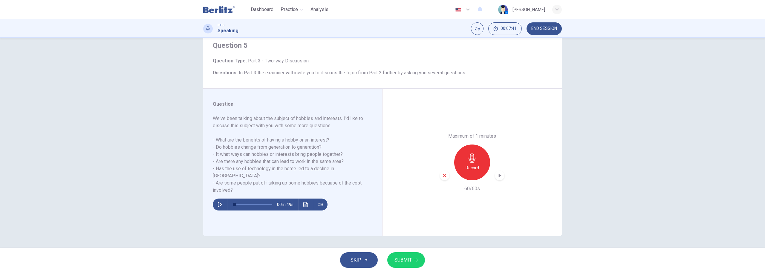
click at [551, 29] on span "END SESSION" at bounding box center [544, 28] width 26 height 5
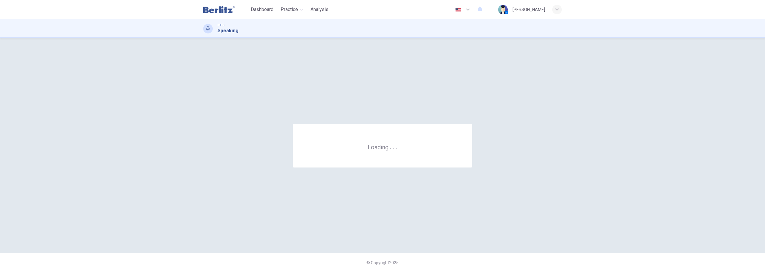
scroll to position [0, 0]
